Goal: Task Accomplishment & Management: Use online tool/utility

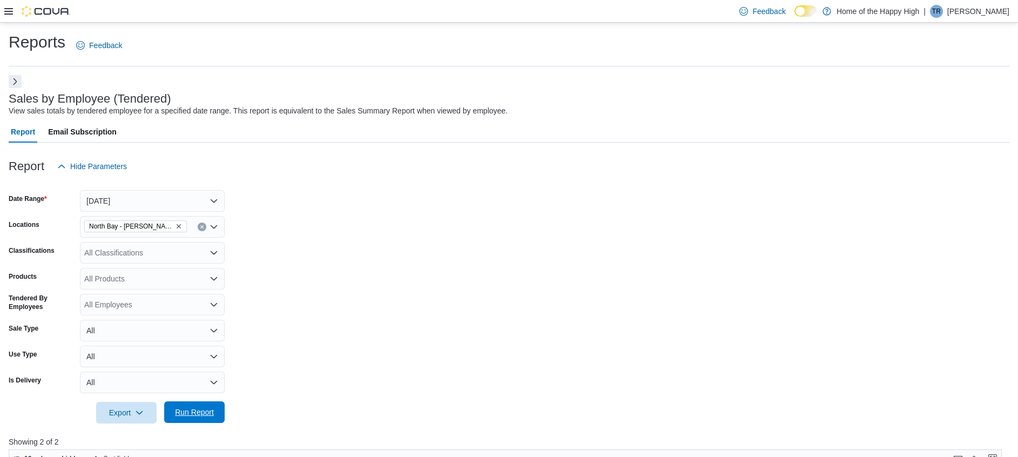
scroll to position [243, 0]
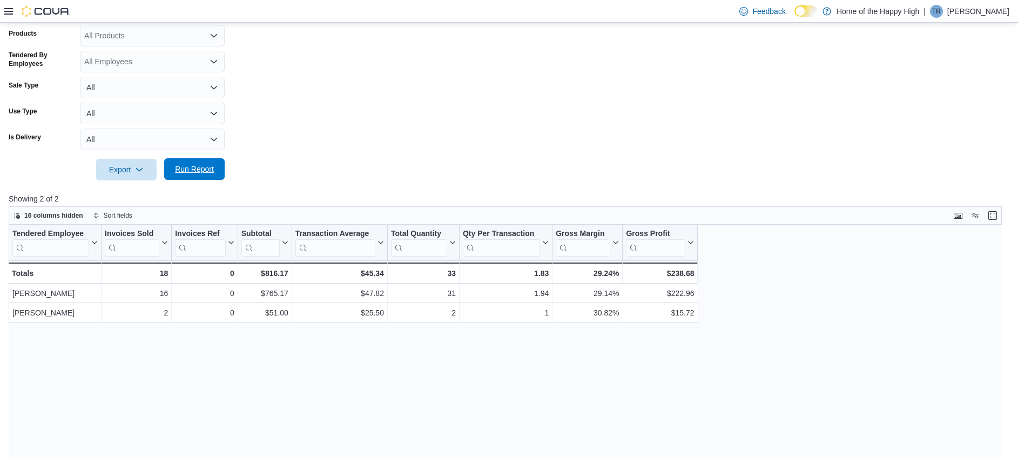
click at [214, 166] on span "Run Report" at bounding box center [195, 169] width 48 height 22
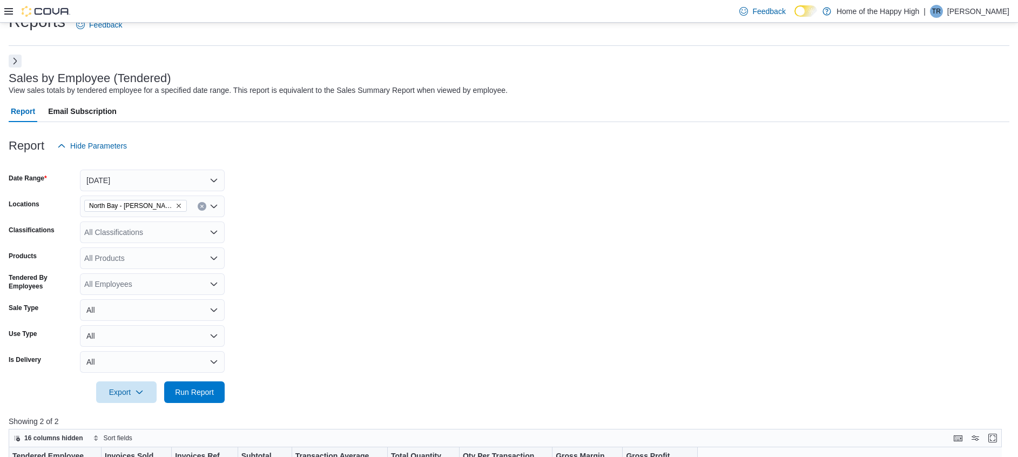
scroll to position [0, 0]
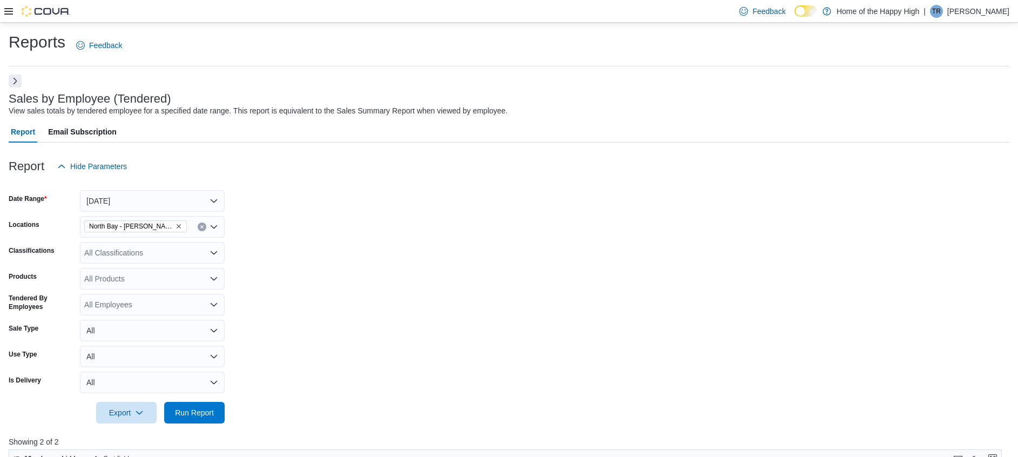
click at [16, 82] on button "Next" at bounding box center [15, 81] width 13 height 13
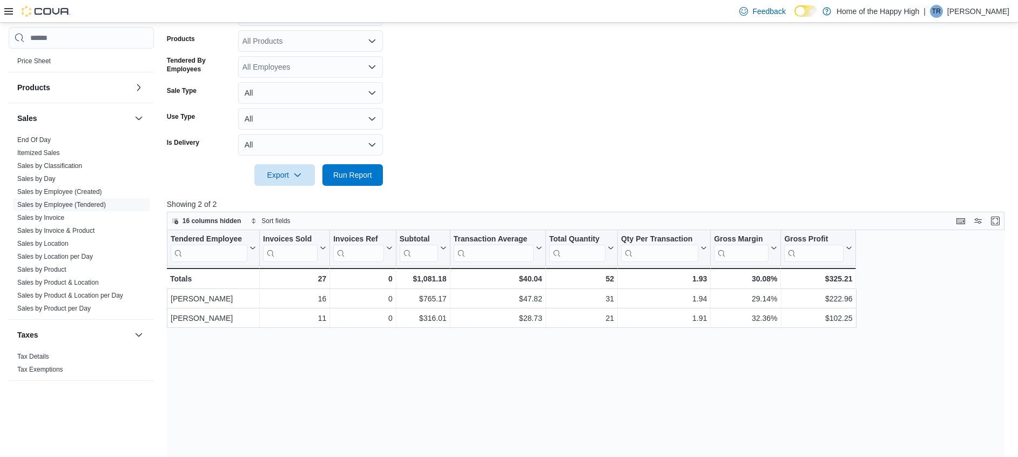
scroll to position [324, 0]
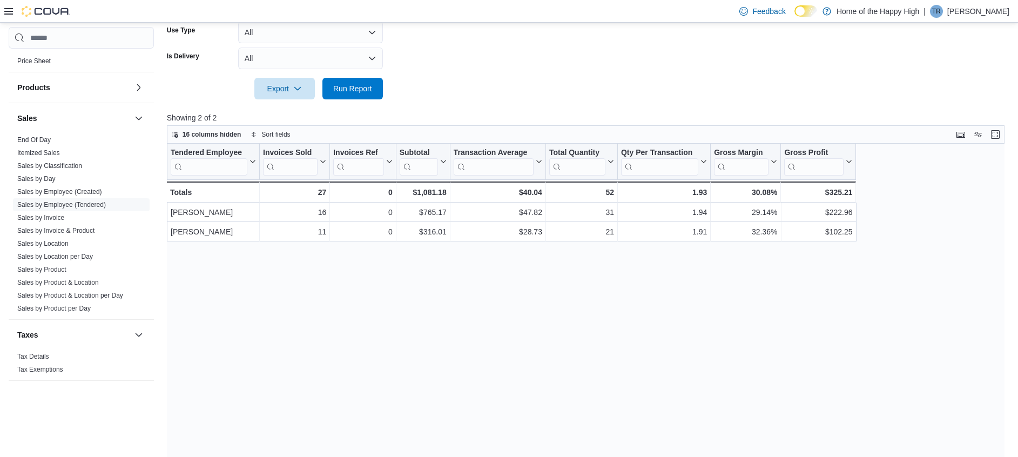
click at [370, 106] on div at bounding box center [588, 105] width 843 height 13
drag, startPoint x: 366, startPoint y: 78, endPoint x: 376, endPoint y: 97, distance: 21.3
click at [365, 80] on span "Run Report" at bounding box center [353, 88] width 48 height 22
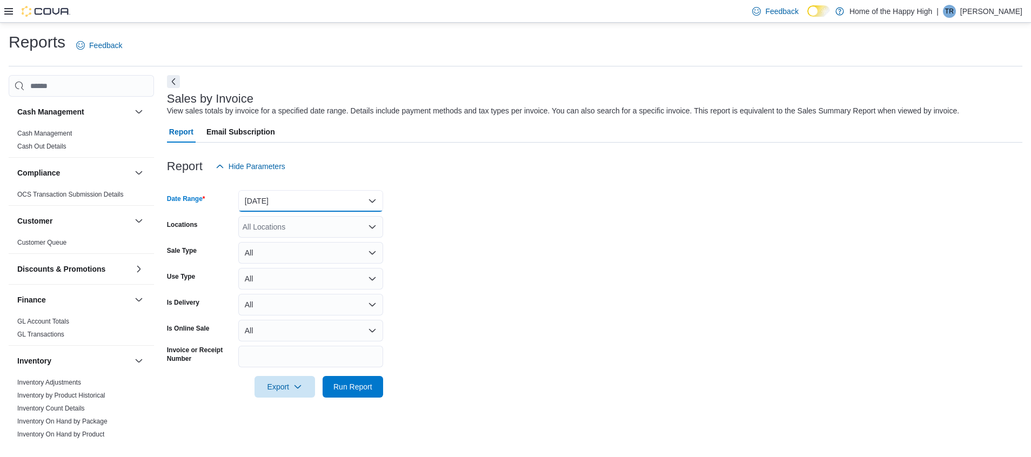
click at [343, 193] on button "[DATE]" at bounding box center [310, 201] width 145 height 22
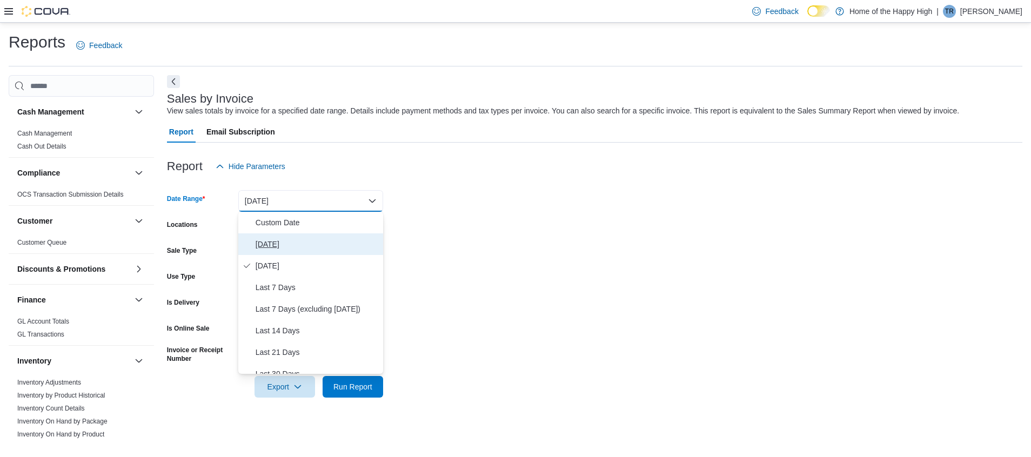
click at [327, 241] on span "[DATE]" at bounding box center [317, 244] width 123 height 13
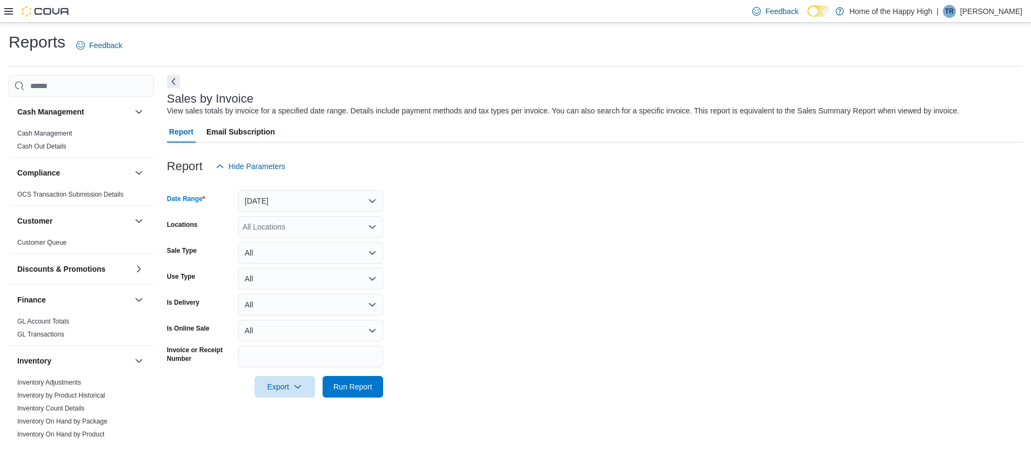
click at [324, 226] on div "All Locations" at bounding box center [310, 227] width 145 height 22
type input "***"
click at [310, 248] on span "North Bay - [PERSON_NAME] Terrace - Fire & Flower" at bounding box center [374, 245] width 182 height 11
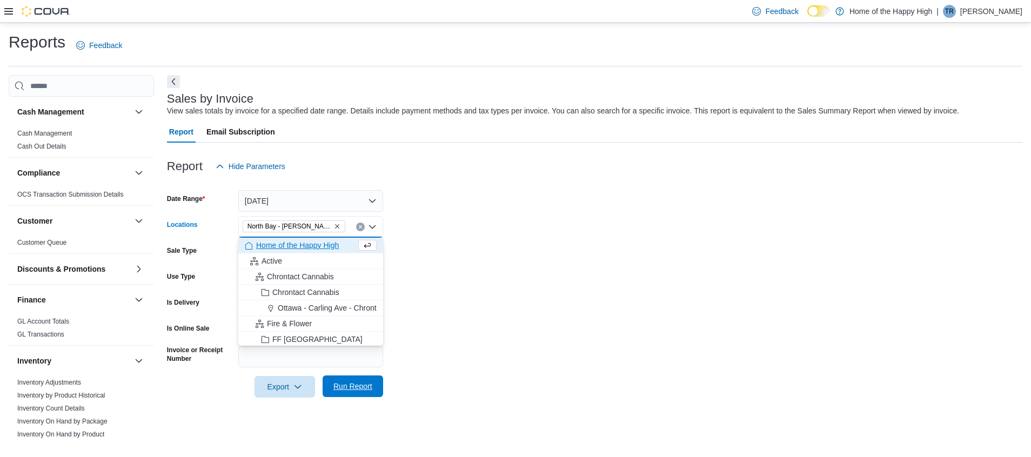
click at [365, 390] on span "Run Report" at bounding box center [352, 386] width 39 height 11
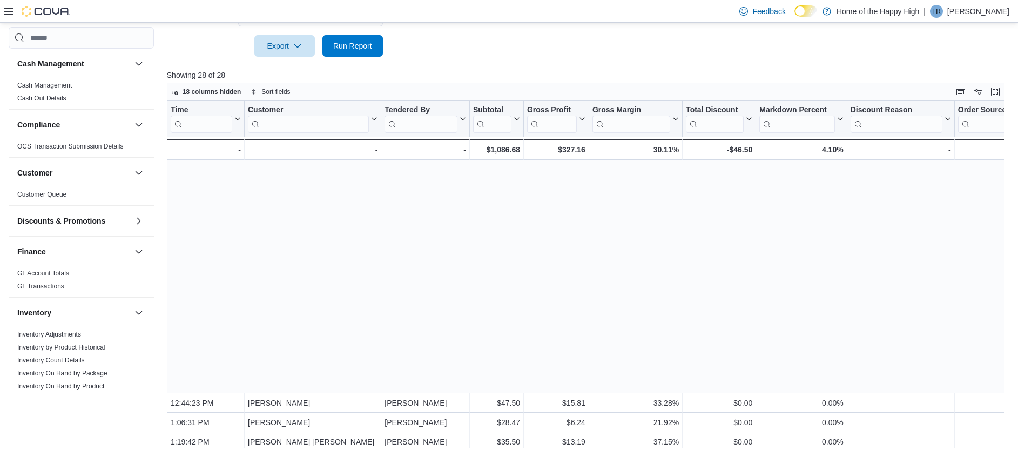
scroll to position [264, 0]
